Goal: Task Accomplishment & Management: Use online tool/utility

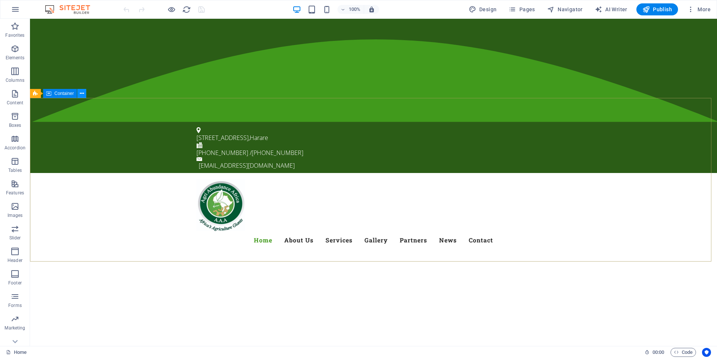
click at [79, 94] on button at bounding box center [81, 93] width 9 height 9
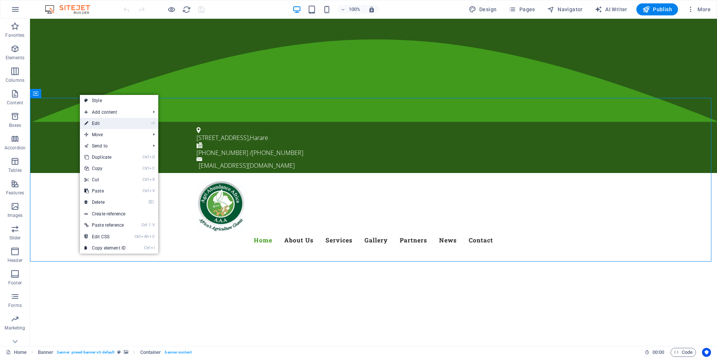
click at [99, 128] on link "⏎ Edit" at bounding box center [105, 123] width 50 height 11
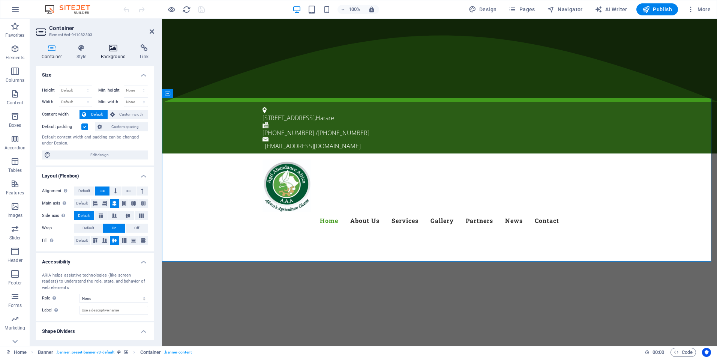
click at [116, 53] on h4 "Background" at bounding box center [114, 52] width 39 height 16
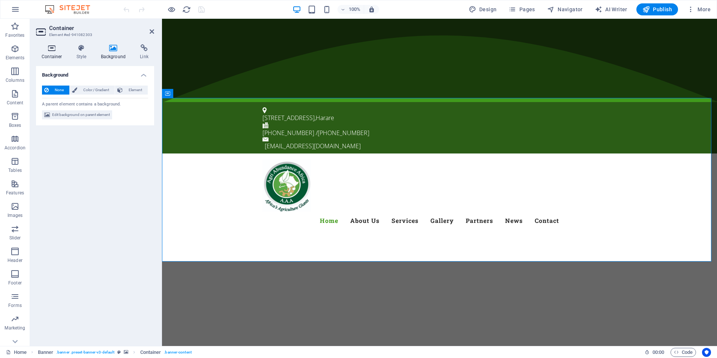
click at [48, 54] on h4 "Container" at bounding box center [53, 52] width 35 height 16
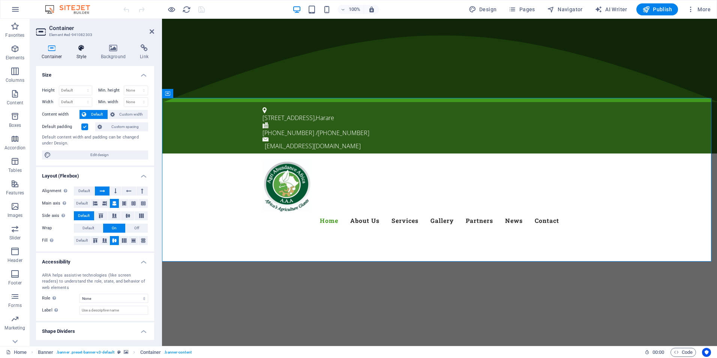
click at [83, 55] on h4 "Style" at bounding box center [83, 52] width 24 height 16
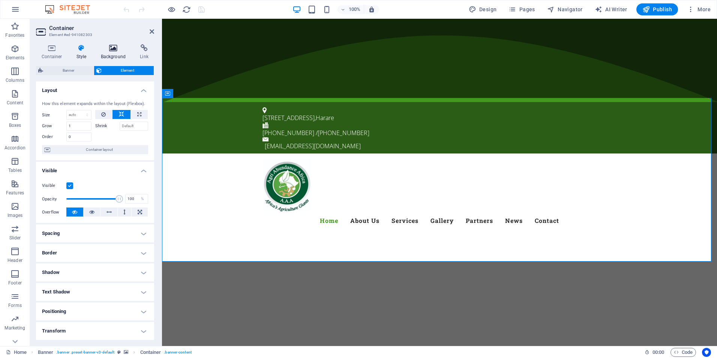
click at [104, 53] on h4 "Background" at bounding box center [114, 52] width 39 height 16
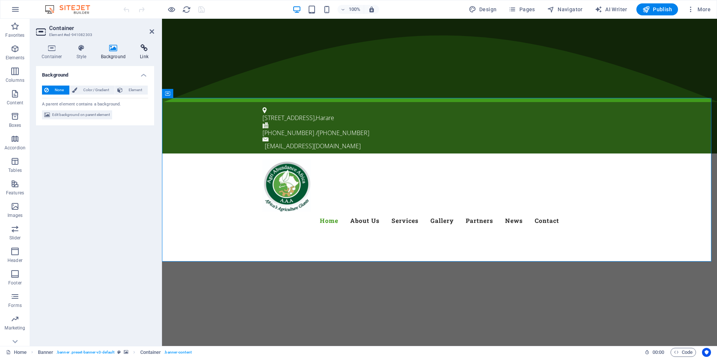
click at [143, 51] on icon at bounding box center [144, 48] width 20 height 8
click at [48, 53] on h4 "Container" at bounding box center [53, 52] width 35 height 16
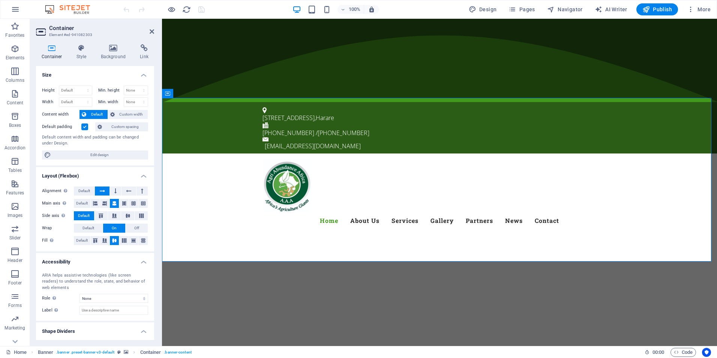
click at [50, 53] on h4 "Container" at bounding box center [53, 52] width 35 height 16
click at [83, 57] on h4 "Style" at bounding box center [83, 52] width 24 height 16
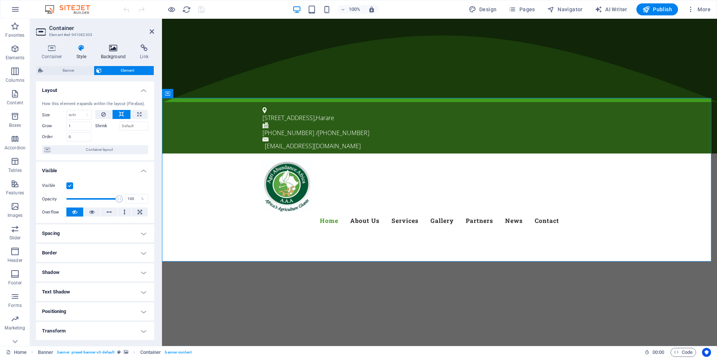
click at [107, 52] on h4 "Background" at bounding box center [114, 52] width 39 height 16
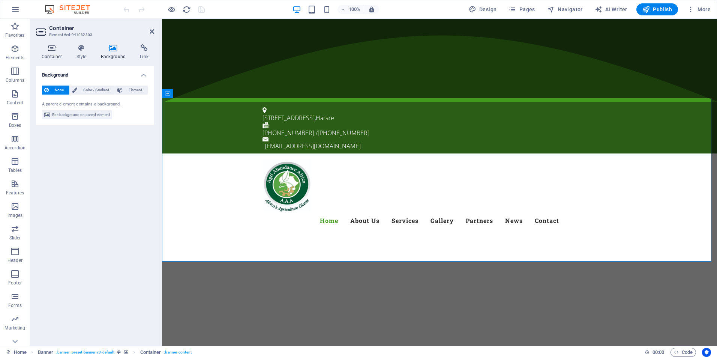
click at [44, 57] on h4 "Container" at bounding box center [53, 52] width 35 height 16
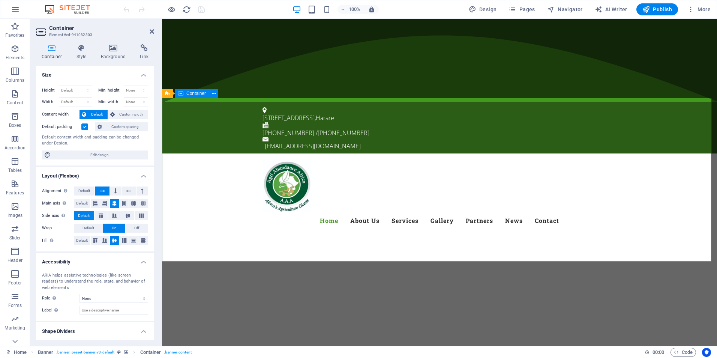
click at [152, 35] on header "Container Element #ed-941082303" at bounding box center [95, 29] width 118 height 20
click at [151, 31] on icon at bounding box center [152, 32] width 5 height 6
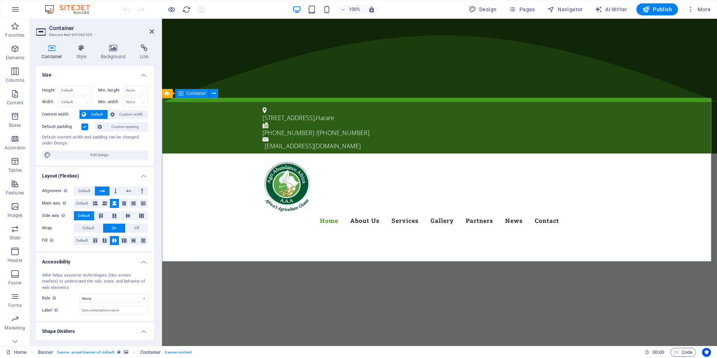
drag, startPoint x: 317, startPoint y: 152, endPoint x: 162, endPoint y: 205, distance: 163.8
click at [83, 48] on icon at bounding box center [81, 48] width 21 height 8
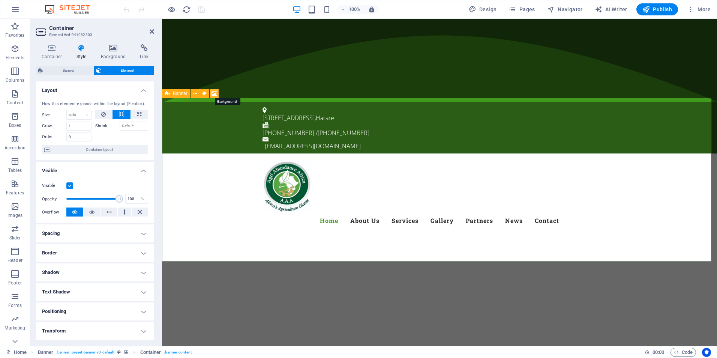
click at [215, 95] on icon at bounding box center [215, 94] width 6 height 8
select select "px"
select select "ms"
select select "s"
select select "progressive"
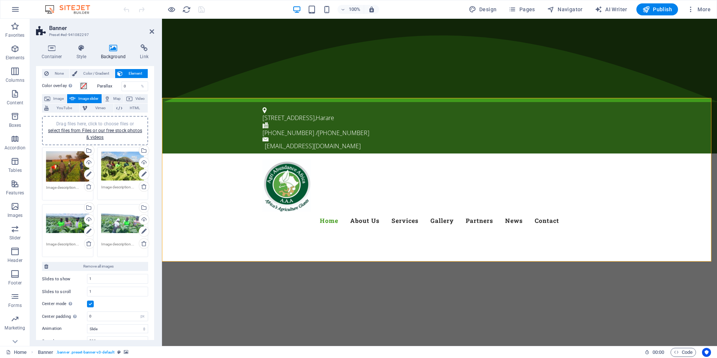
scroll to position [21, 0]
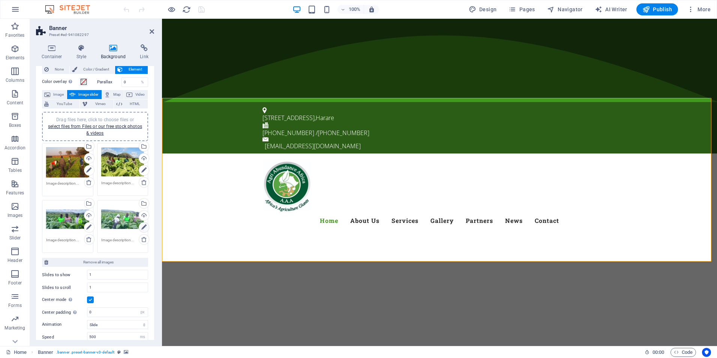
click at [143, 228] on icon at bounding box center [143, 227] width 5 height 9
click at [88, 227] on icon at bounding box center [88, 227] width 5 height 9
drag, startPoint x: 71, startPoint y: 219, endPoint x: 62, endPoint y: 219, distance: 9.0
click at [62, 219] on div "Drag files here, click to choose files or select files from Files or our free s…" at bounding box center [67, 219] width 43 height 30
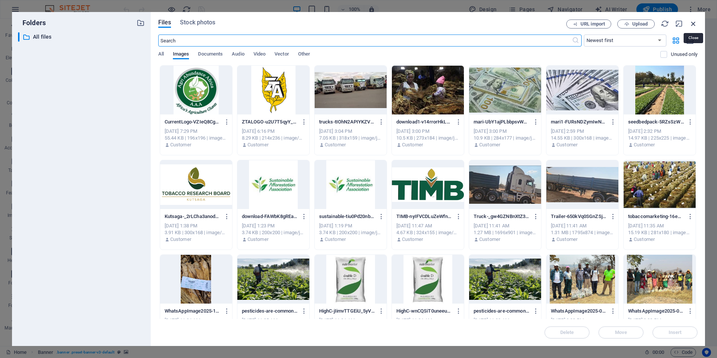
click at [692, 24] on icon "button" at bounding box center [693, 24] width 8 height 8
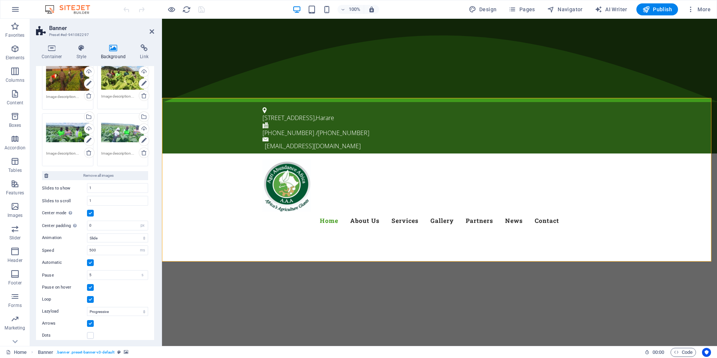
scroll to position [113, 0]
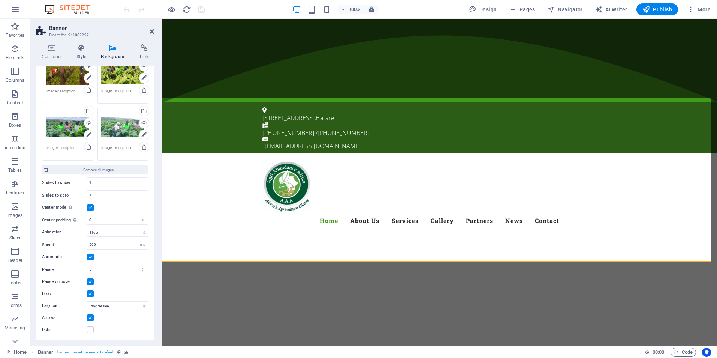
drag, startPoint x: 153, startPoint y: 235, endPoint x: 1, endPoint y: 293, distance: 162.8
click at [93, 332] on label at bounding box center [90, 329] width 7 height 7
click at [0, 0] on input "Dots" at bounding box center [0, 0] width 0 height 0
click at [474, 88] on icon at bounding box center [472, 86] width 5 height 5
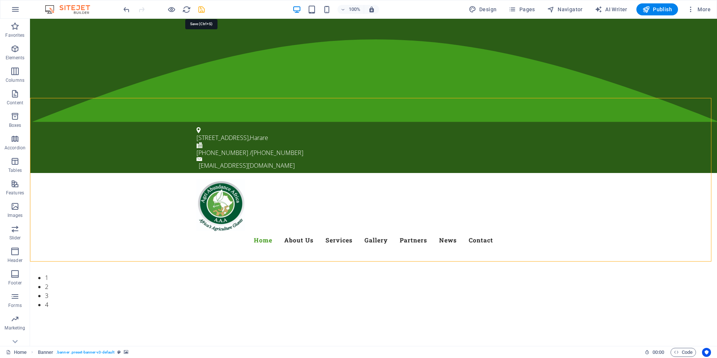
click at [203, 11] on icon "save" at bounding box center [201, 9] width 9 height 9
checkbox input "false"
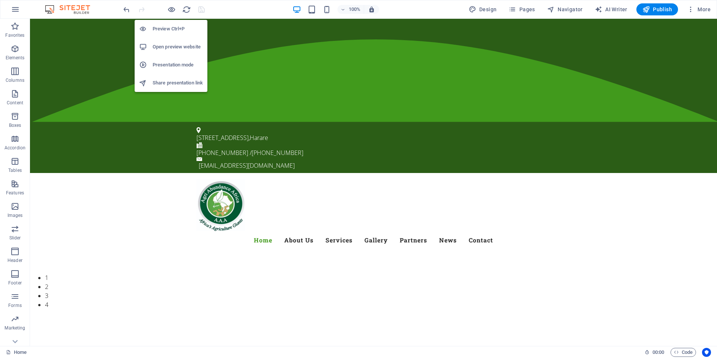
click at [174, 49] on h6 "Open preview website" at bounding box center [178, 46] width 50 height 9
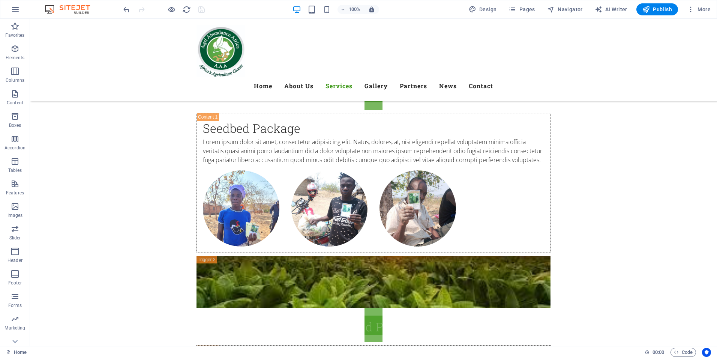
scroll to position [2145, 0]
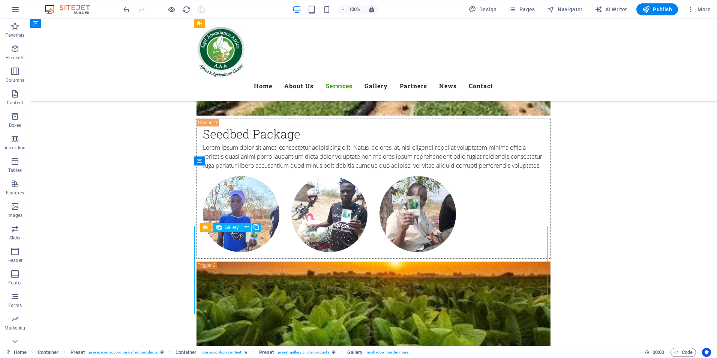
select select "4"
select select "px"
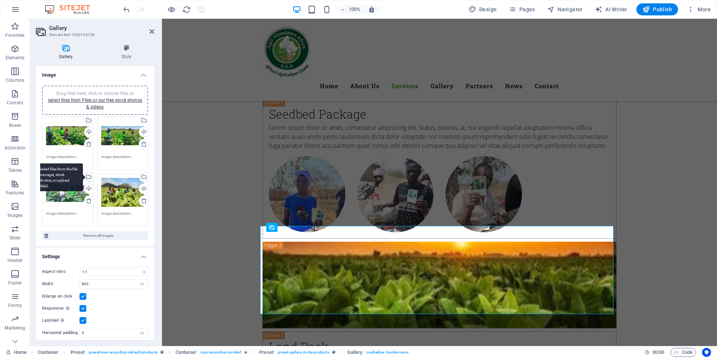
click at [89, 178] on div "Select files from the file manager, stock photos, or upload file(s)" at bounding box center [88, 177] width 11 height 11
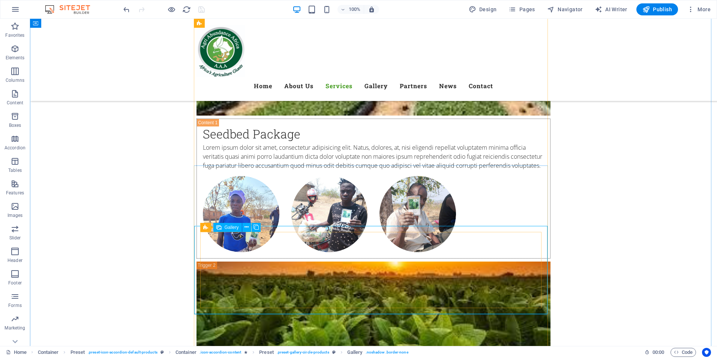
select select "4"
select select "px"
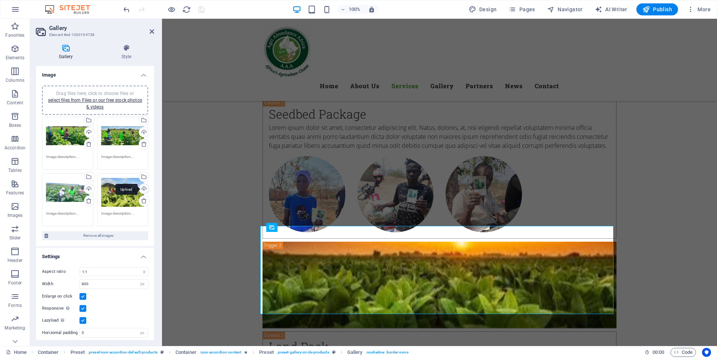
click at [141, 188] on div "Upload" at bounding box center [143, 189] width 11 height 11
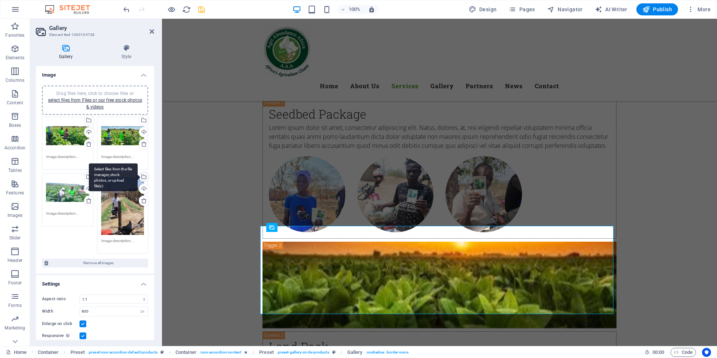
click at [142, 177] on div "Select files from the file manager, stock photos, or upload file(s)" at bounding box center [143, 177] width 11 height 11
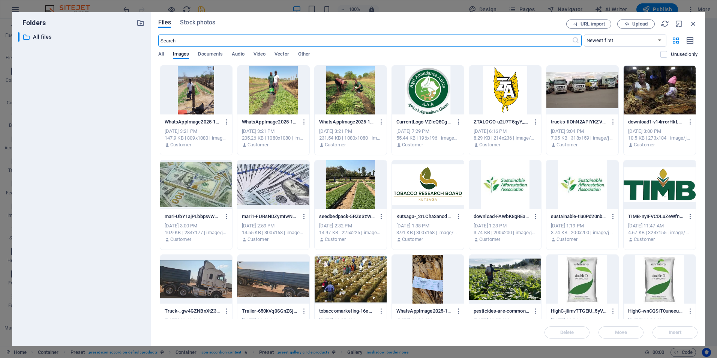
scroll to position [2144, 0]
click at [361, 95] on div at bounding box center [351, 90] width 72 height 49
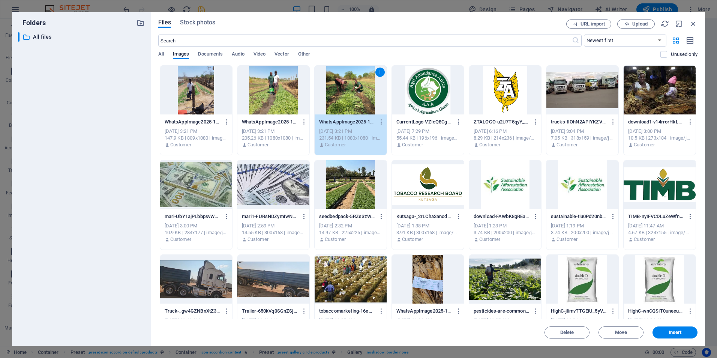
click at [361, 95] on div "1" at bounding box center [351, 90] width 72 height 49
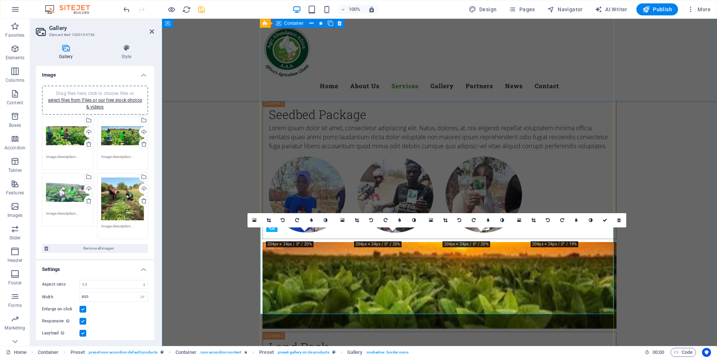
scroll to position [2145, 0]
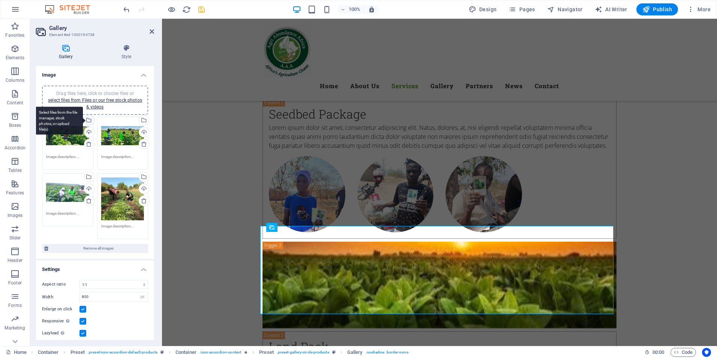
click at [89, 121] on div "Select files from the file manager, stock photos, or upload file(s)" at bounding box center [88, 120] width 11 height 11
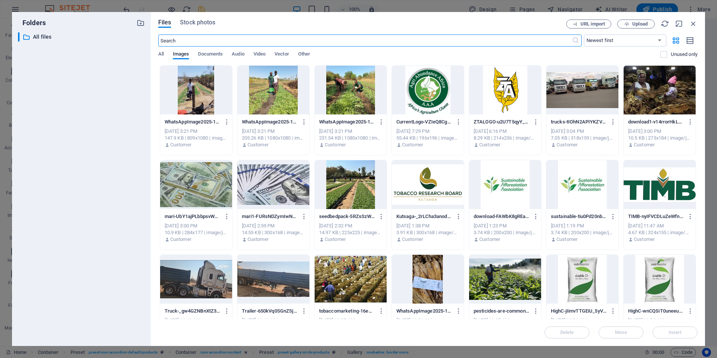
scroll to position [2144, 0]
click at [645, 22] on span "Upload" at bounding box center [639, 24] width 15 height 5
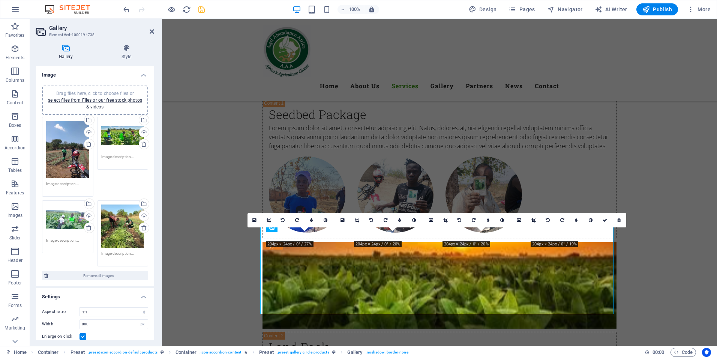
scroll to position [2145, 0]
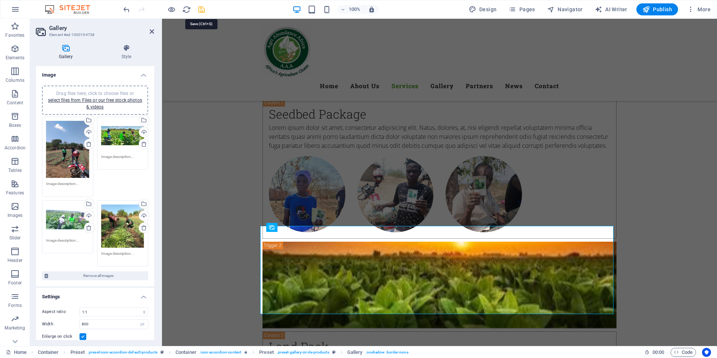
click at [201, 10] on icon "save" at bounding box center [201, 9] width 9 height 9
checkbox input "false"
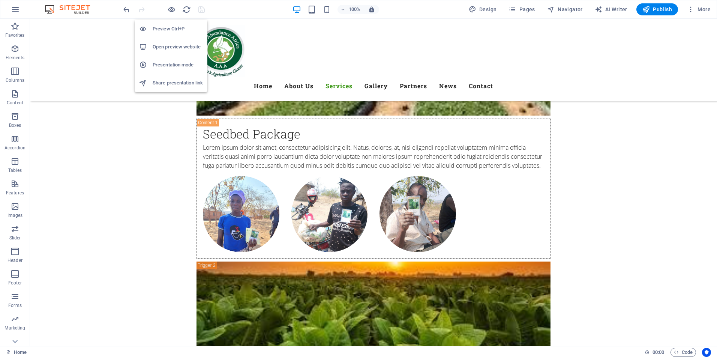
click at [182, 47] on h6 "Open preview website" at bounding box center [178, 46] width 50 height 9
